Goal: Task Accomplishment & Management: Manage account settings

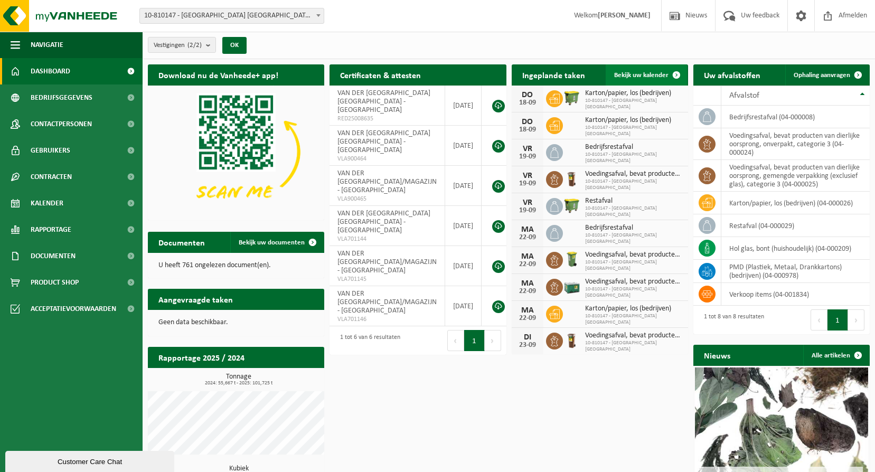
click at [648, 75] on span "Bekijk uw kalender" at bounding box center [641, 75] width 54 height 7
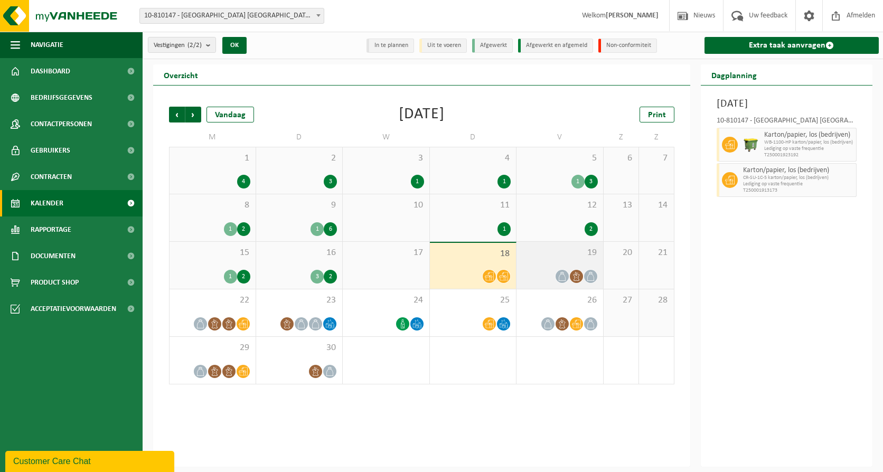
click at [545, 266] on div "19" at bounding box center [559, 265] width 87 height 47
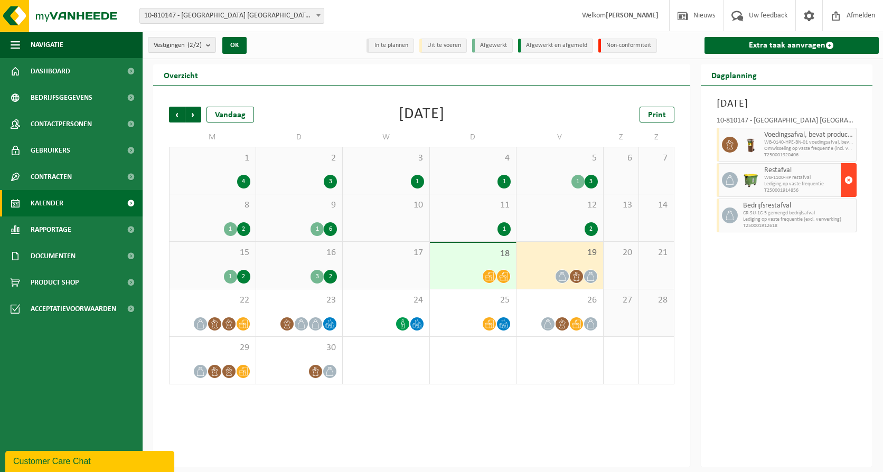
click at [841, 179] on button "button" at bounding box center [849, 180] width 16 height 34
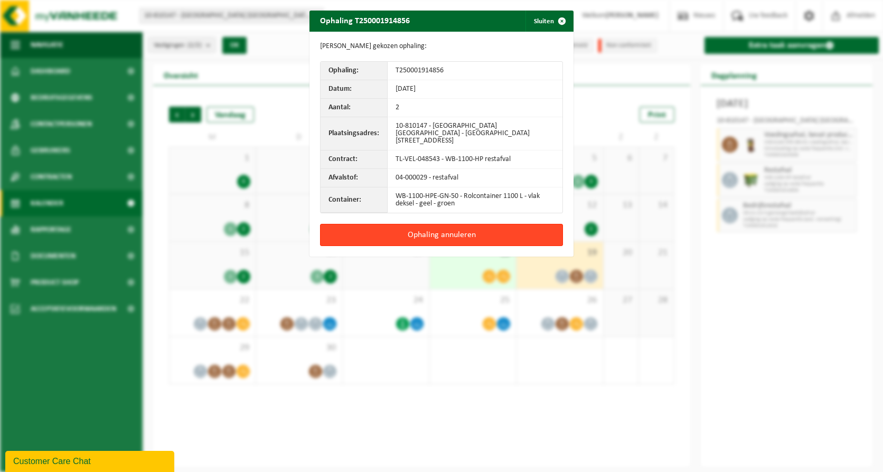
click at [510, 231] on button "Ophaling annuleren" at bounding box center [441, 235] width 243 height 22
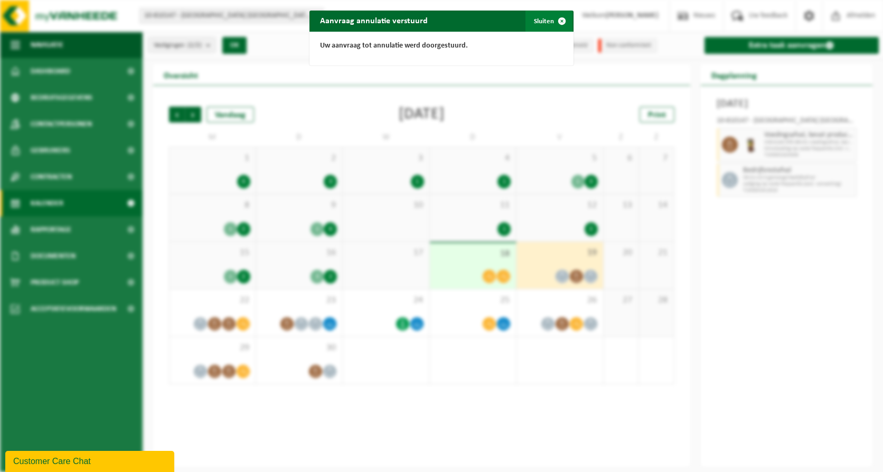
click at [546, 13] on button "Sluiten" at bounding box center [548, 21] width 47 height 21
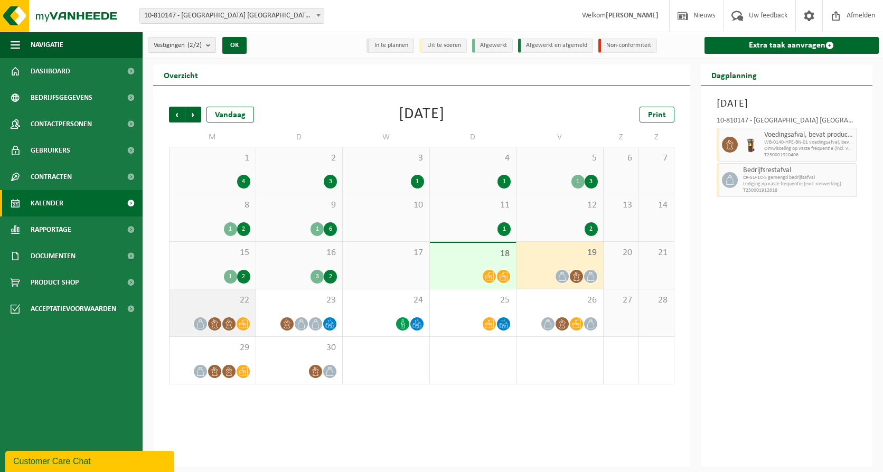
click at [187, 304] on span "22" at bounding box center [213, 301] width 76 height 12
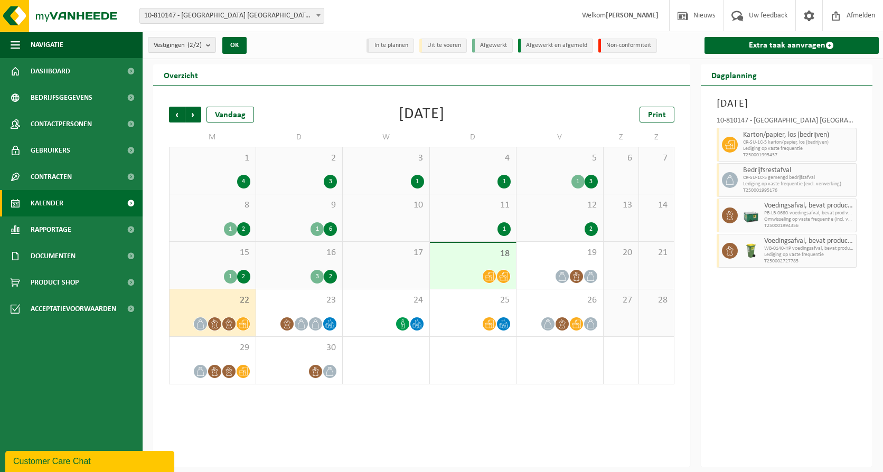
click at [460, 257] on span "18" at bounding box center [473, 254] width 76 height 12
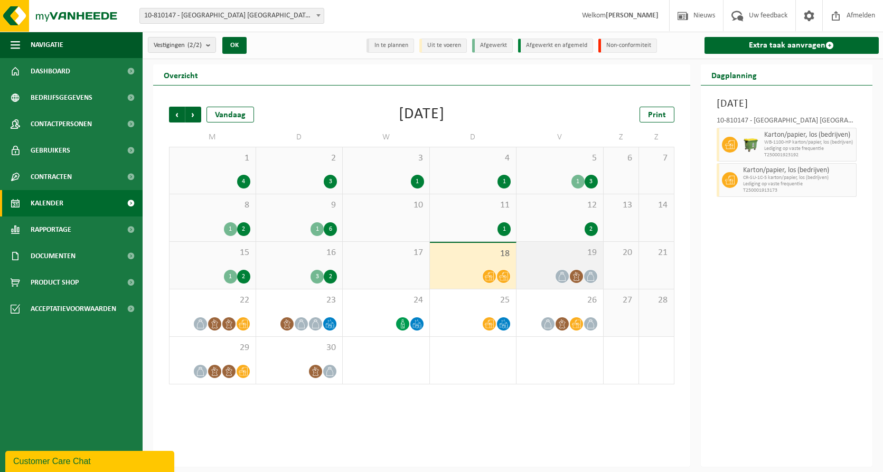
click at [564, 256] on span "19" at bounding box center [560, 253] width 76 height 12
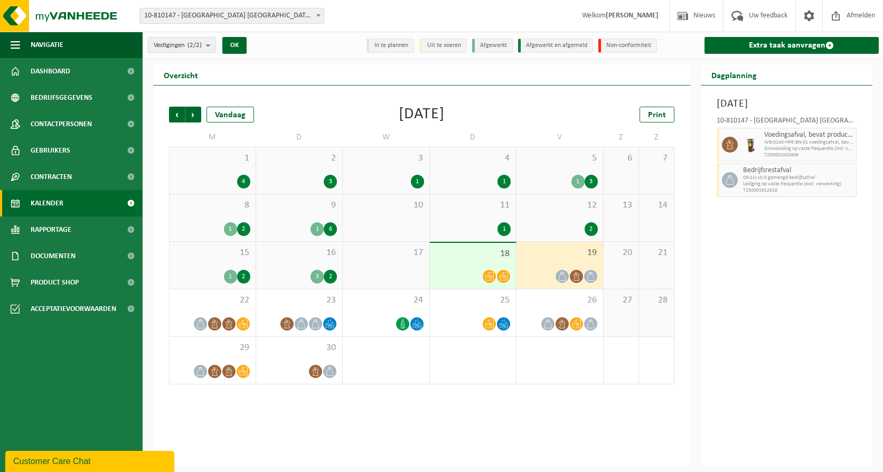
click at [225, 267] on div "15 1 2" at bounding box center [213, 265] width 86 height 47
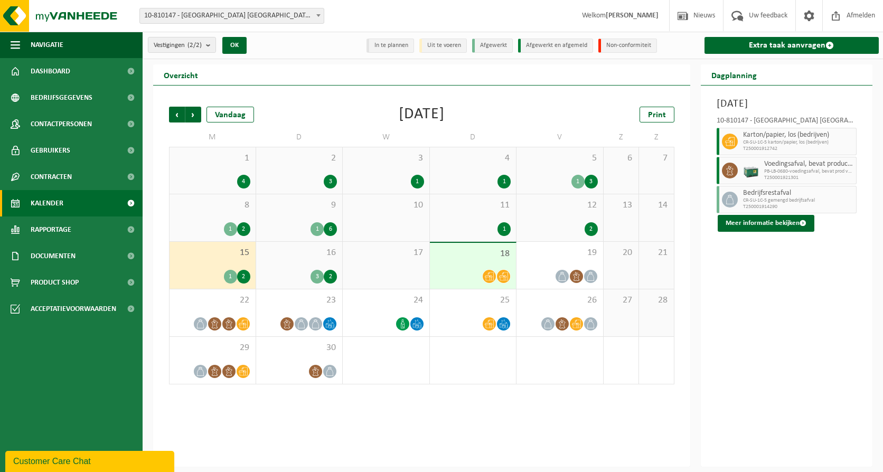
click at [306, 259] on div "16 3 2" at bounding box center [299, 265] width 87 height 47
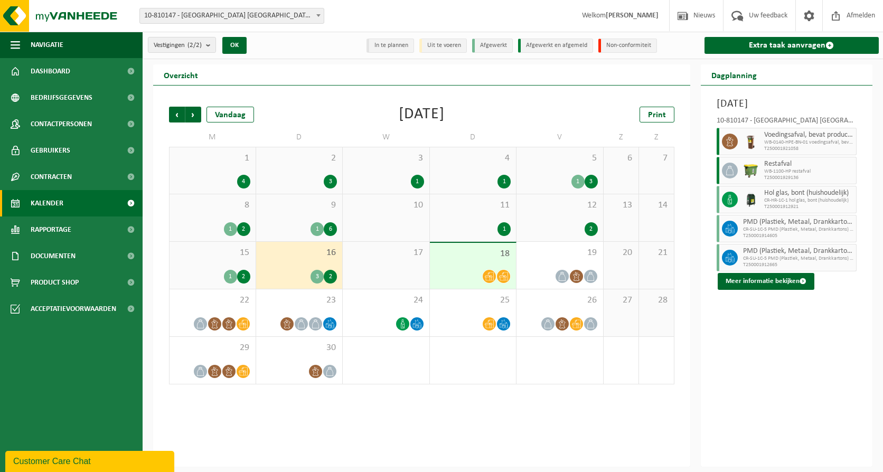
click at [394, 262] on div "17" at bounding box center [386, 265] width 87 height 47
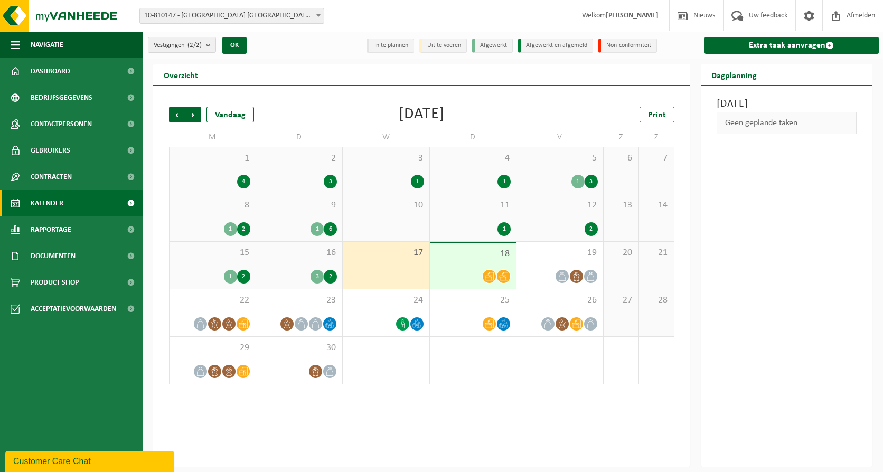
click at [503, 253] on span "18" at bounding box center [473, 254] width 76 height 12
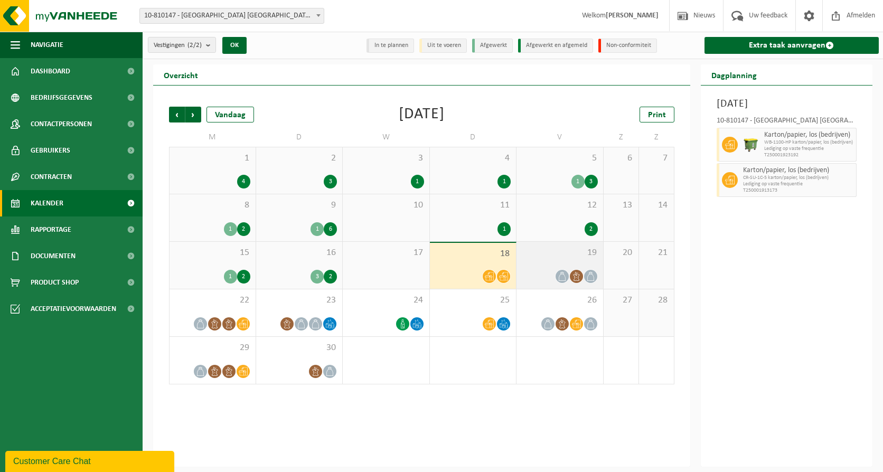
click at [548, 253] on span "19" at bounding box center [560, 253] width 76 height 12
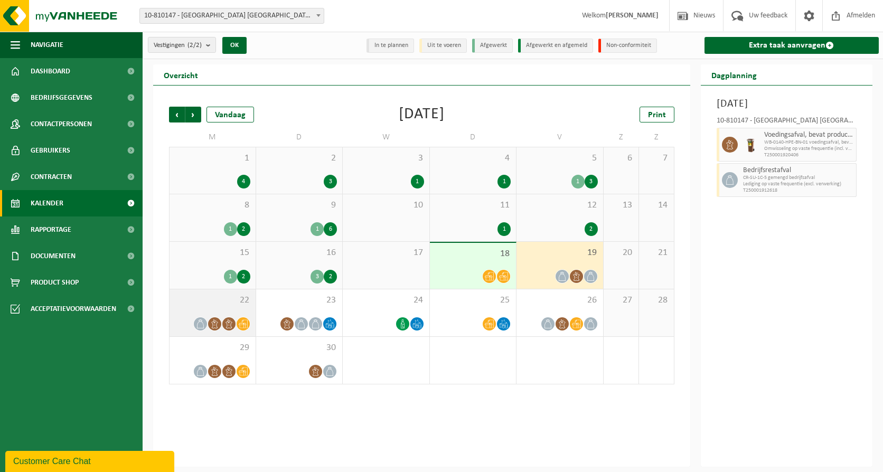
click at [225, 299] on span "22" at bounding box center [213, 301] width 76 height 12
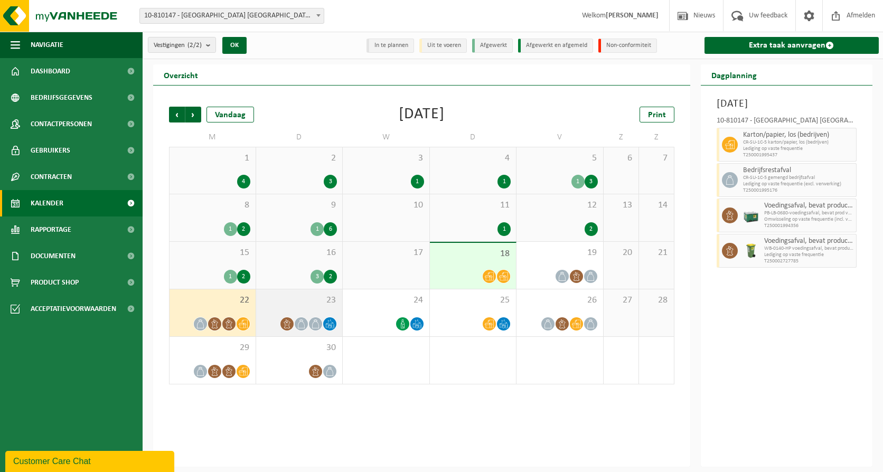
click at [291, 303] on span "23" at bounding box center [299, 301] width 76 height 12
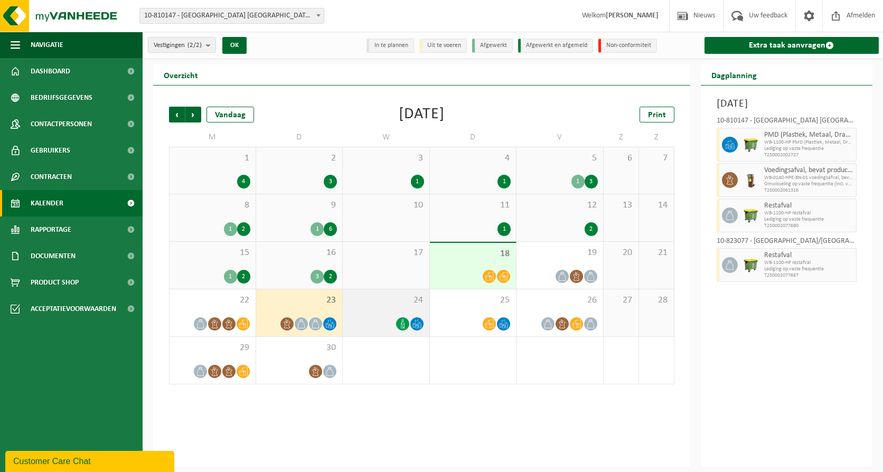
drag, startPoint x: 370, startPoint y: 302, endPoint x: 410, endPoint y: 302, distance: 40.1
click at [370, 302] on span "24" at bounding box center [386, 301] width 76 height 12
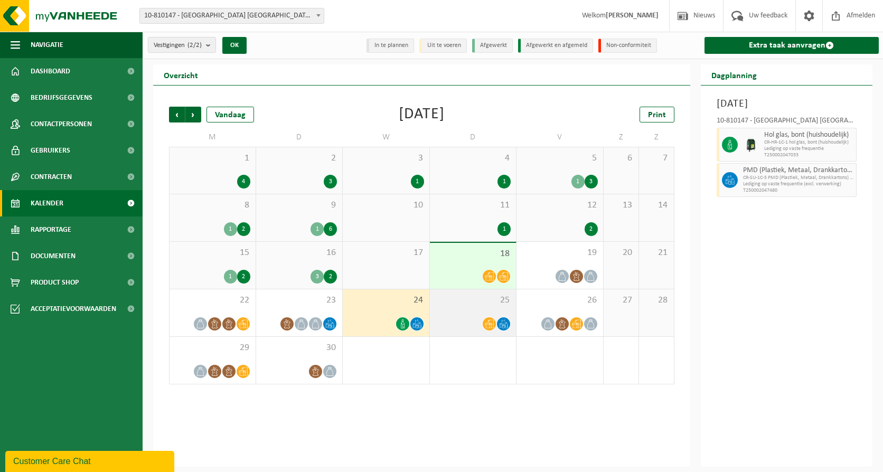
click at [469, 303] on span "25" at bounding box center [473, 301] width 76 height 12
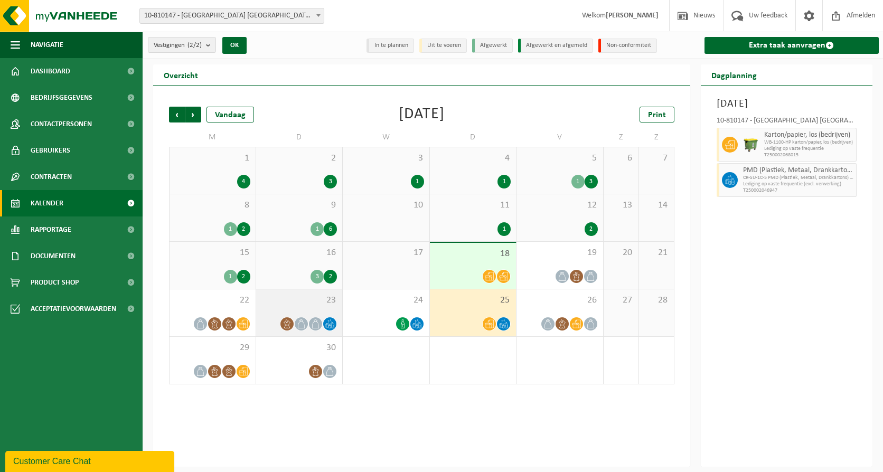
click at [309, 302] on span "23" at bounding box center [299, 301] width 76 height 12
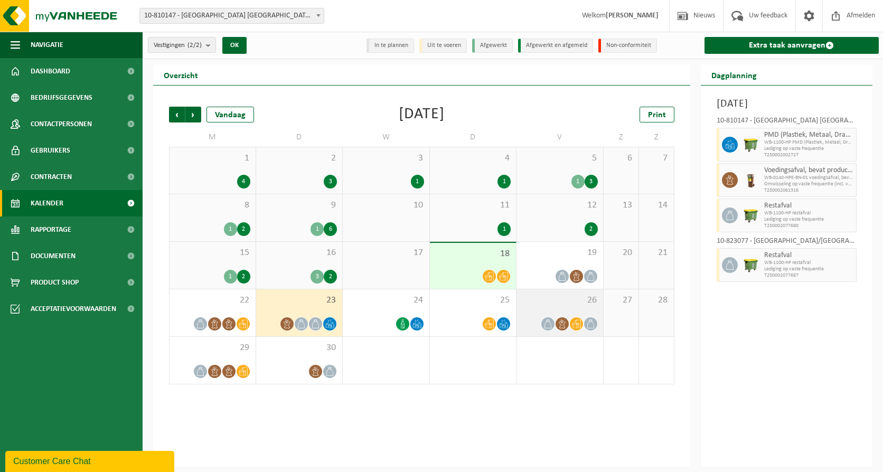
click at [557, 299] on span "26" at bounding box center [560, 301] width 76 height 12
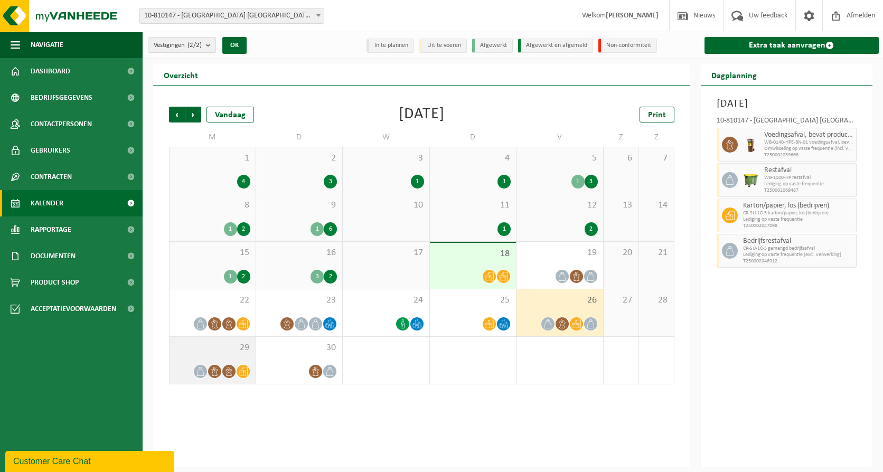
click at [207, 353] on span "29" at bounding box center [213, 348] width 76 height 12
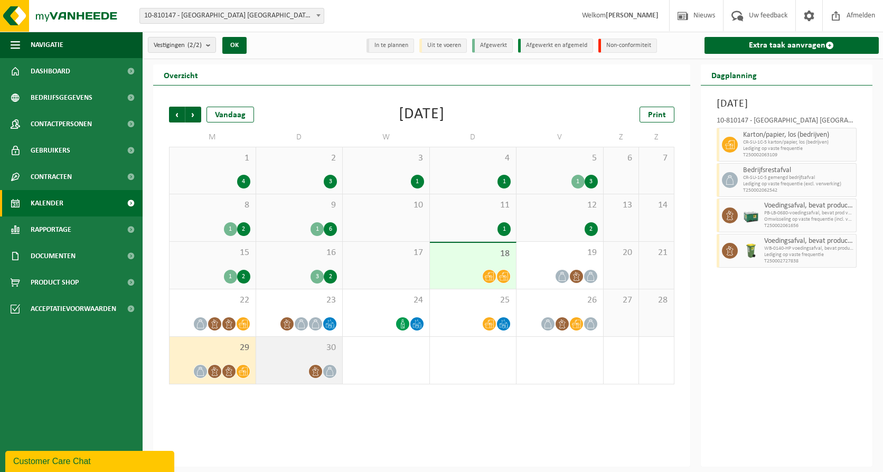
click at [310, 344] on span "30" at bounding box center [299, 348] width 76 height 12
